Goal: Navigation & Orientation: Find specific page/section

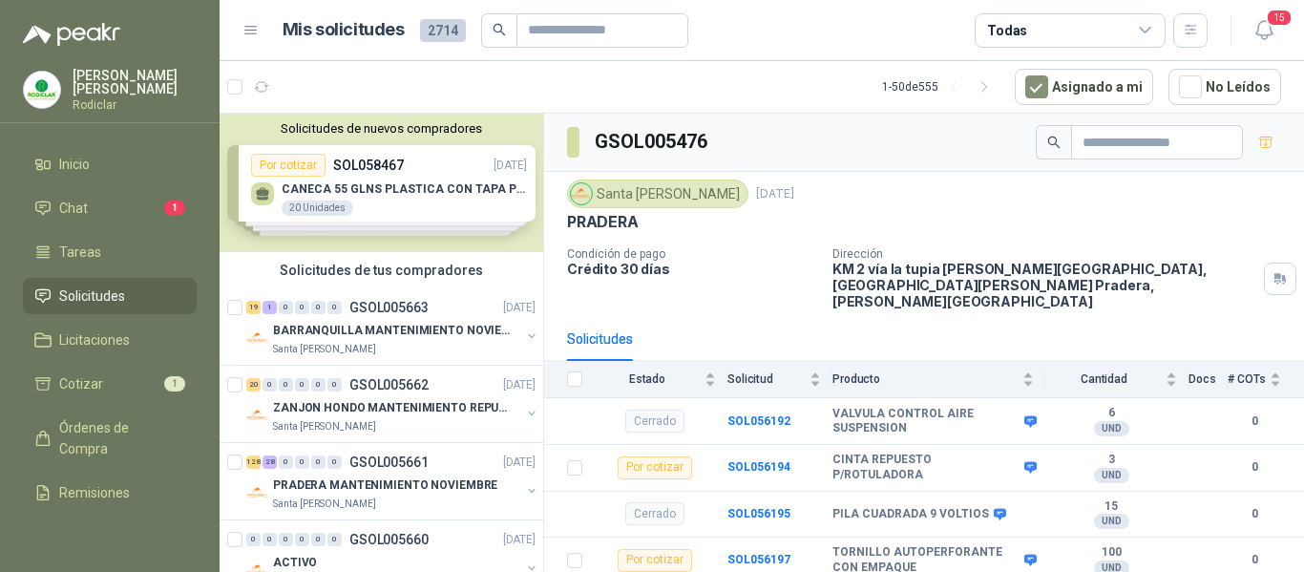
scroll to position [1146, 0]
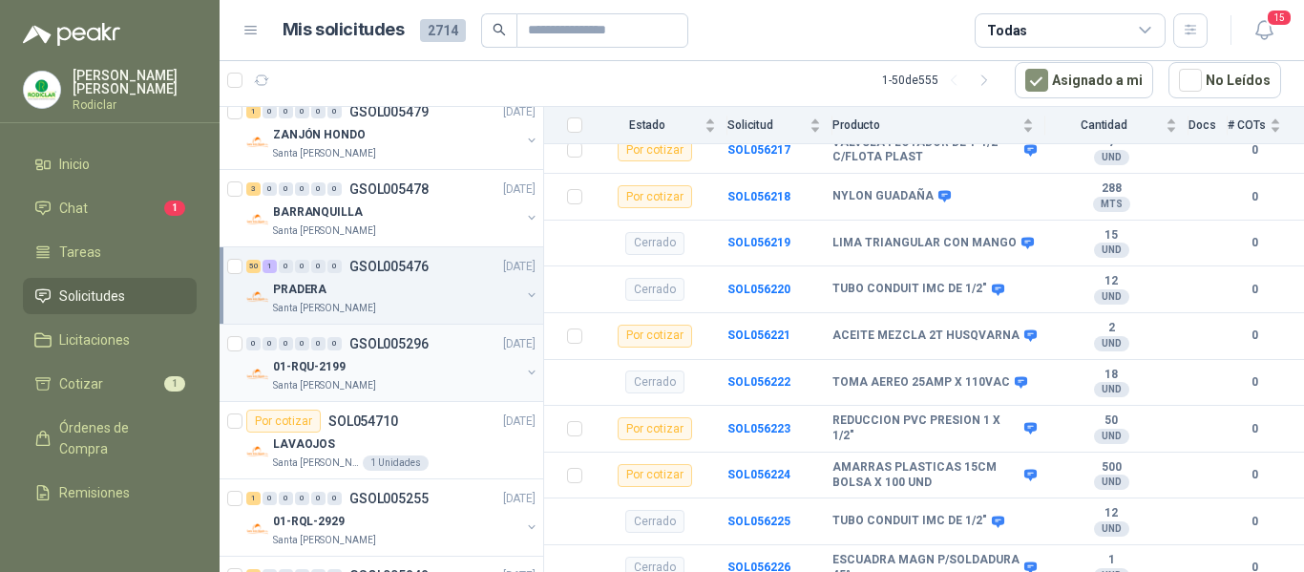
click at [426, 371] on div "01-RQU-2199" at bounding box center [396, 366] width 247 height 23
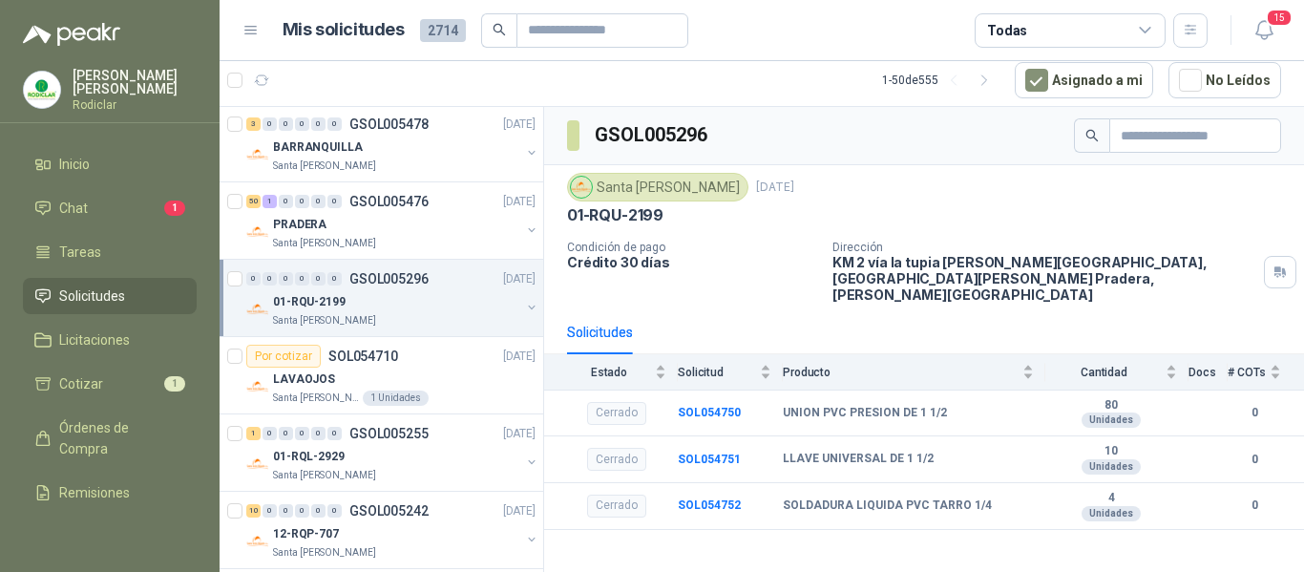
scroll to position [3533, 0]
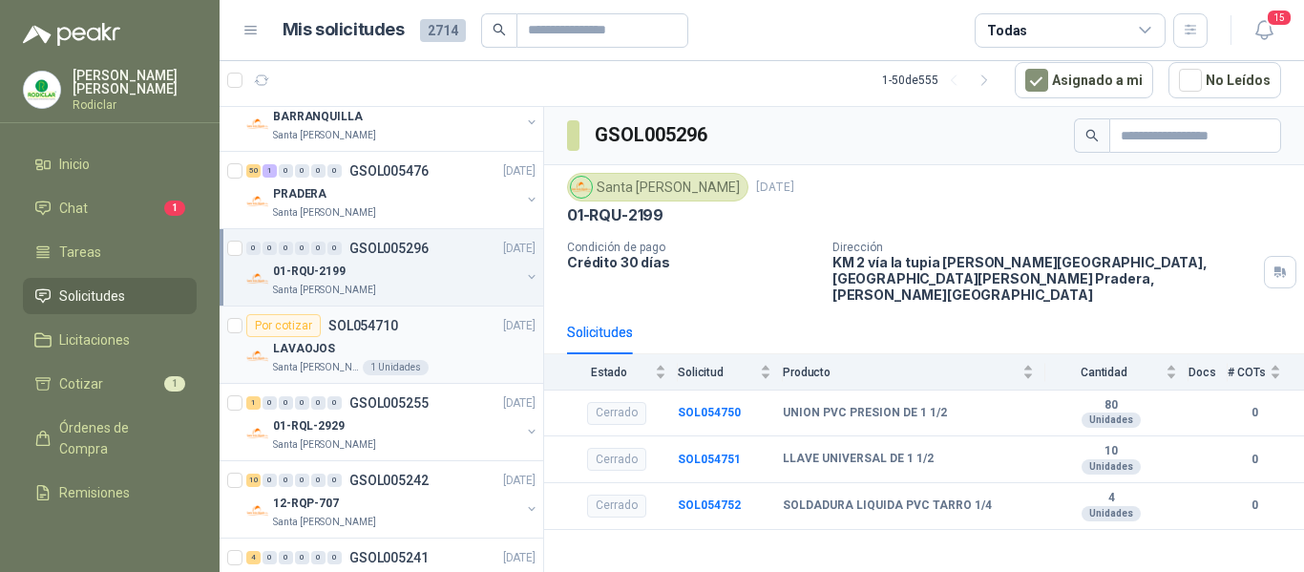
click at [422, 337] on div "LAVAOJOS" at bounding box center [404, 348] width 263 height 23
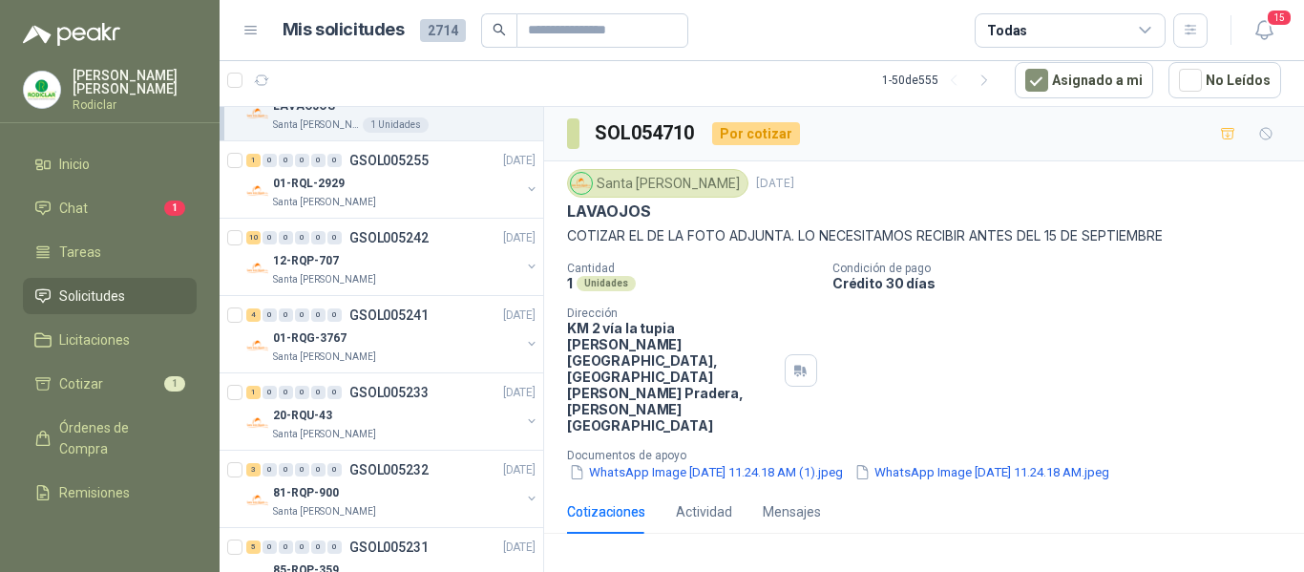
scroll to position [3819, 0]
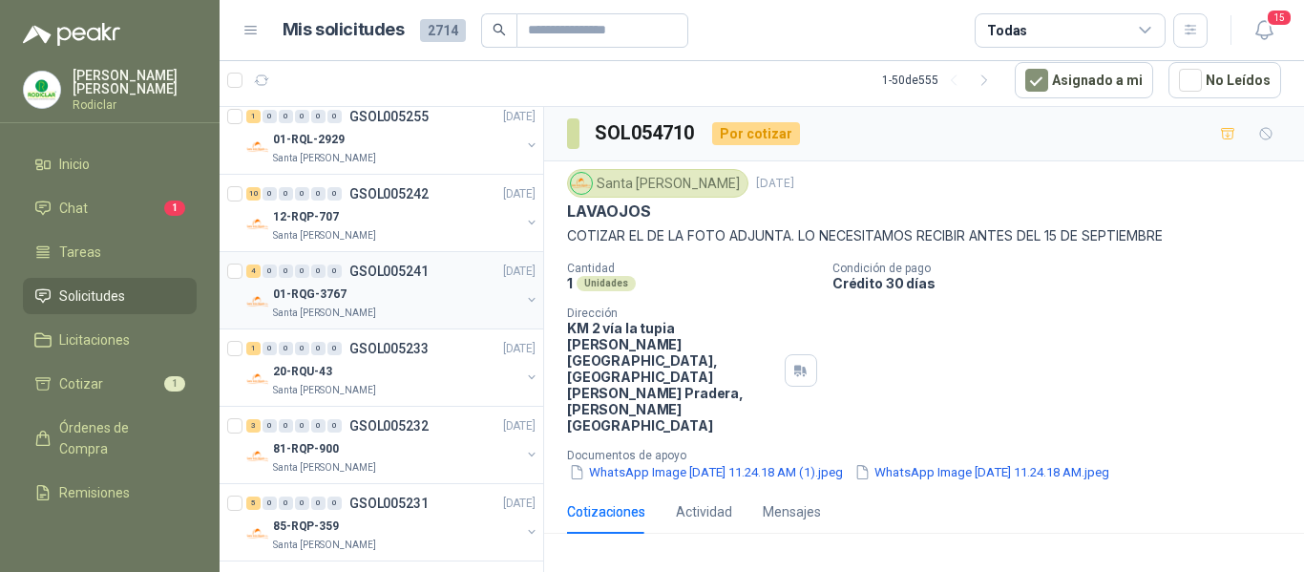
click at [421, 309] on div "Santa [PERSON_NAME]" at bounding box center [396, 313] width 247 height 15
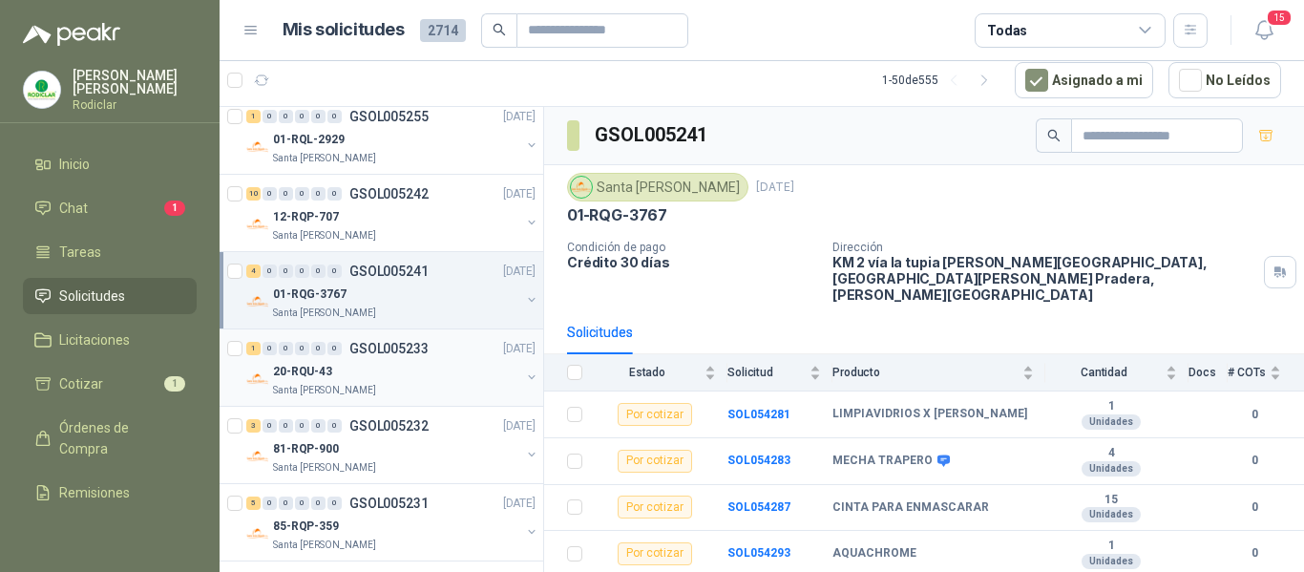
click at [388, 375] on div "20-RQU-43" at bounding box center [396, 371] width 247 height 23
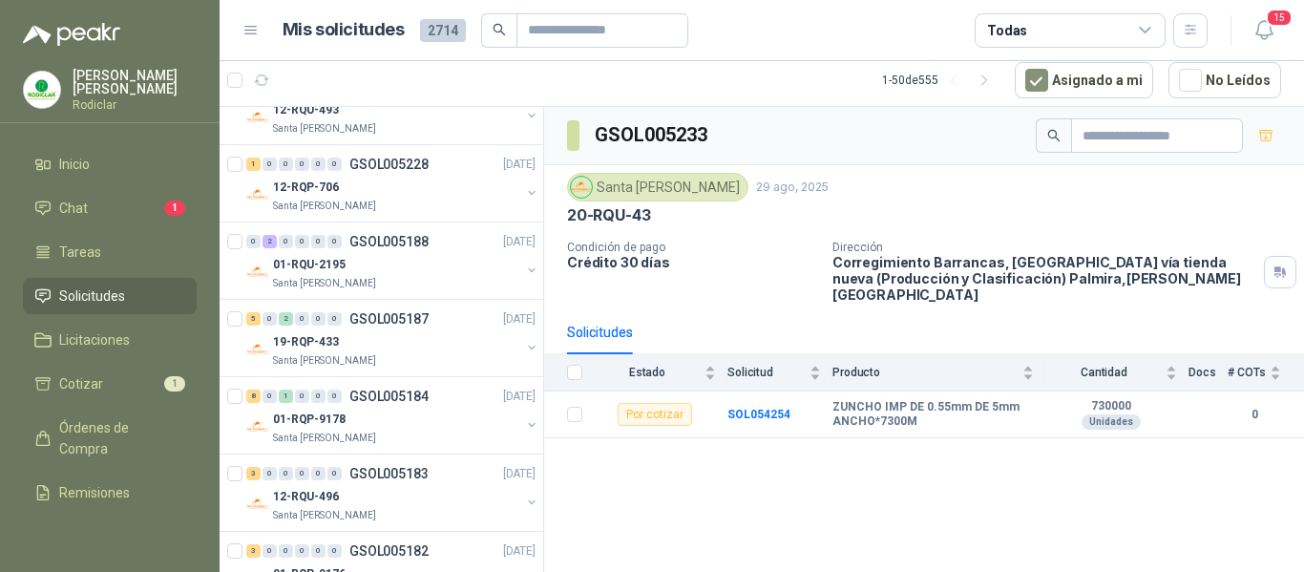
scroll to position [4392, 0]
